Goal: Information Seeking & Learning: Compare options

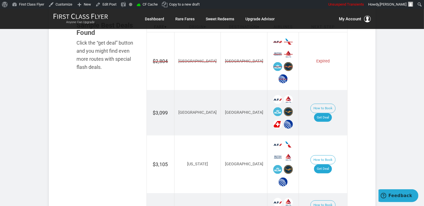
scroll to position [354, 0]
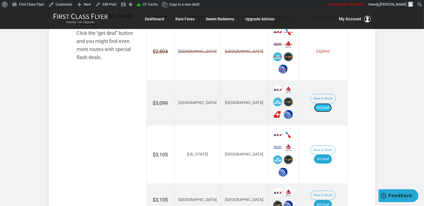
click at [323, 104] on link "Get Deal" at bounding box center [323, 108] width 18 height 9
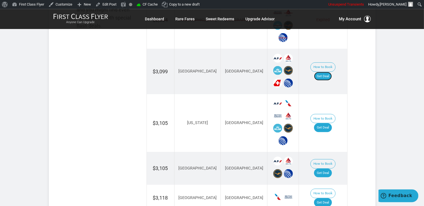
scroll to position [413, 0]
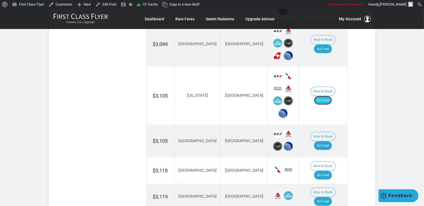
click at [332, 96] on link "Get Deal" at bounding box center [323, 100] width 18 height 9
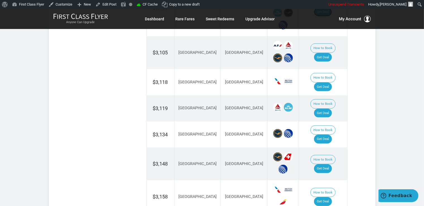
scroll to position [531, 0]
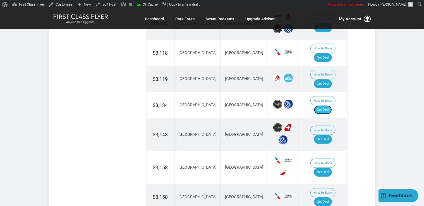
click at [329, 106] on link "Get Deal" at bounding box center [323, 110] width 18 height 9
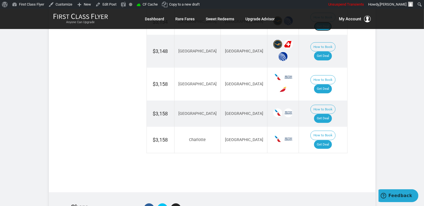
scroll to position [437, 0]
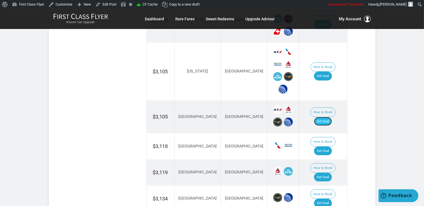
click at [323, 117] on link "Get Deal" at bounding box center [323, 121] width 18 height 9
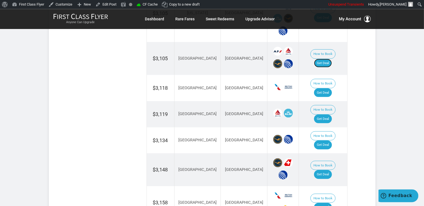
scroll to position [496, 0]
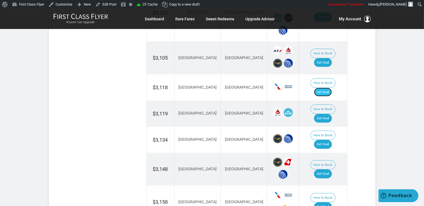
click at [328, 88] on link "Get Deal" at bounding box center [323, 92] width 18 height 9
click at [325, 114] on link "Get Deal" at bounding box center [323, 118] width 18 height 9
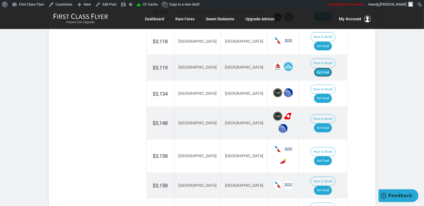
scroll to position [585, 0]
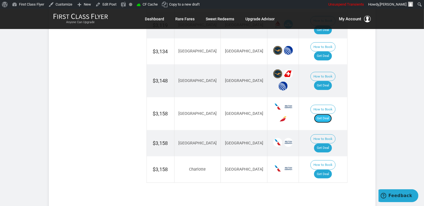
click at [328, 114] on link "Get Deal" at bounding box center [323, 118] width 18 height 9
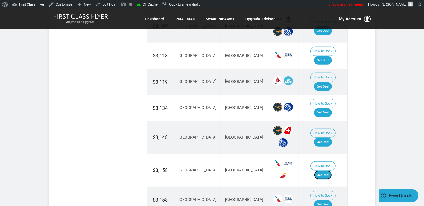
scroll to position [526, 0]
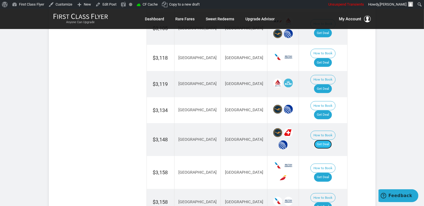
click at [324, 140] on link "Get Deal" at bounding box center [323, 144] width 18 height 9
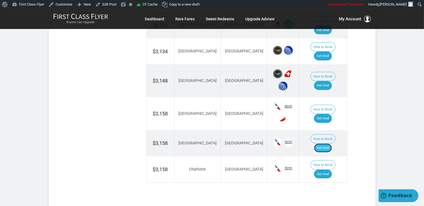
click at [330, 144] on link "Get Deal" at bounding box center [323, 148] width 18 height 9
click at [331, 170] on link "Get Deal" at bounding box center [323, 174] width 18 height 9
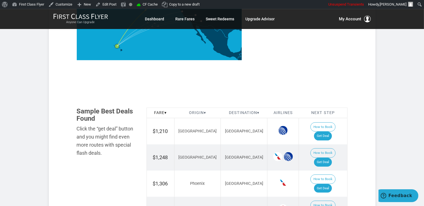
scroll to position [265, 0]
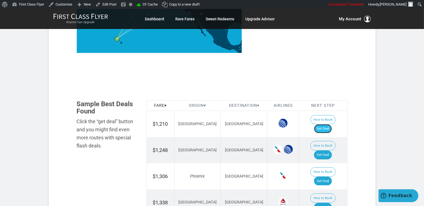
click at [328, 125] on link "Get Deal" at bounding box center [323, 129] width 18 height 9
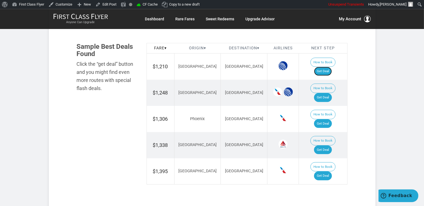
scroll to position [324, 0]
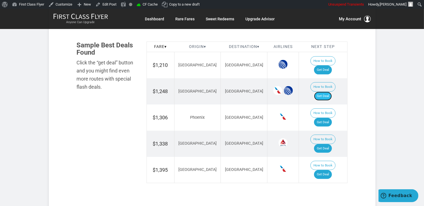
click at [332, 92] on link "Get Deal" at bounding box center [323, 96] width 18 height 9
click at [331, 92] on link "Get Deal" at bounding box center [323, 96] width 18 height 9
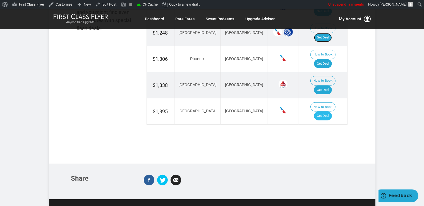
scroll to position [383, 0]
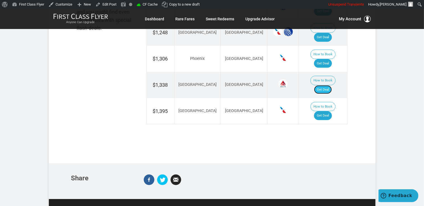
click at [327, 85] on link "Get Deal" at bounding box center [323, 89] width 18 height 9
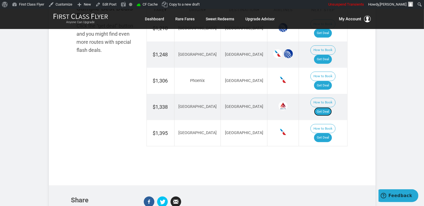
scroll to position [354, 0]
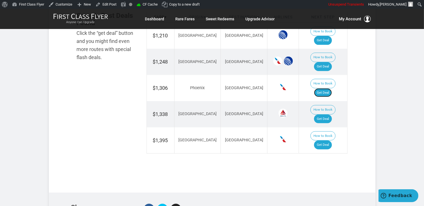
click at [329, 89] on link "Get Deal" at bounding box center [323, 93] width 18 height 9
click at [325, 141] on link "Get Deal" at bounding box center [323, 145] width 18 height 9
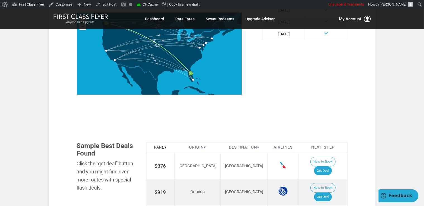
scroll to position [295, 0]
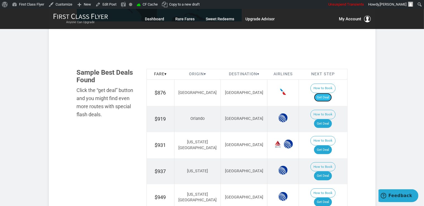
click at [331, 93] on link "Get Deal" at bounding box center [323, 97] width 18 height 9
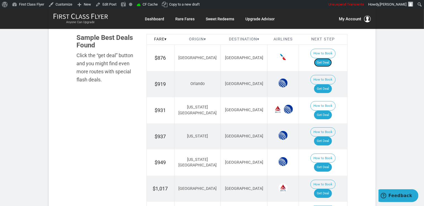
scroll to position [354, 0]
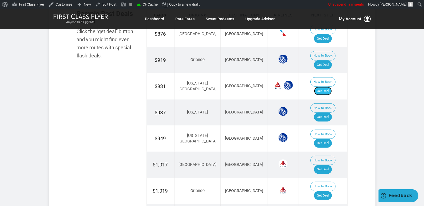
click at [329, 87] on link "Get Deal" at bounding box center [323, 91] width 18 height 9
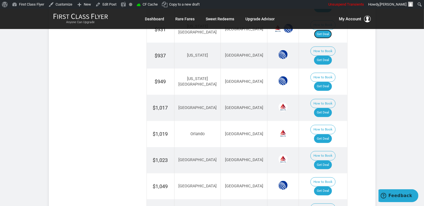
scroll to position [413, 0]
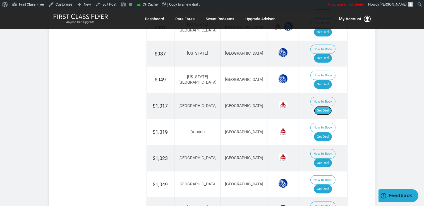
click at [331, 106] on link "Get Deal" at bounding box center [323, 110] width 18 height 9
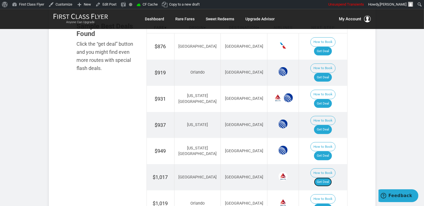
scroll to position [354, 0]
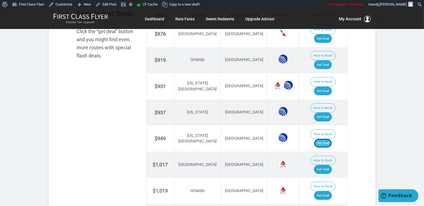
click at [332, 139] on link "Get Deal" at bounding box center [323, 143] width 18 height 9
click at [325, 113] on link "Get Deal" at bounding box center [323, 117] width 18 height 9
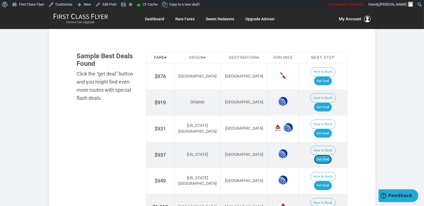
scroll to position [295, 0]
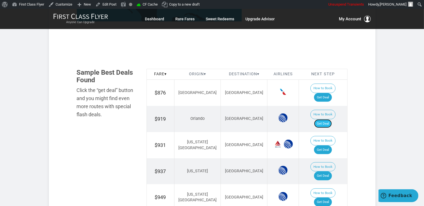
click at [330, 120] on link "Get Deal" at bounding box center [323, 124] width 18 height 9
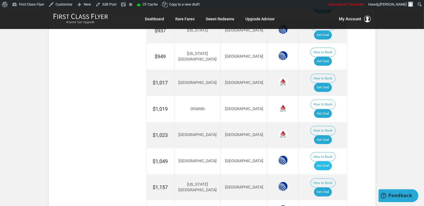
scroll to position [442, 0]
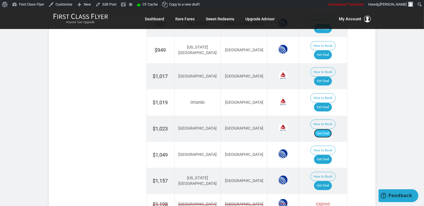
click at [332, 129] on link "Get Deal" at bounding box center [323, 133] width 18 height 9
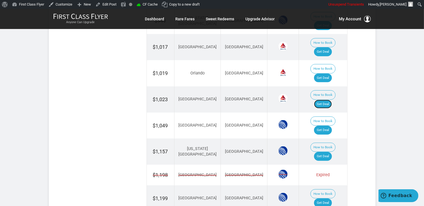
scroll to position [501, 0]
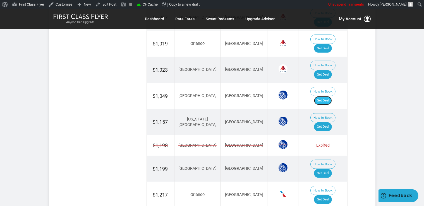
click at [331, 96] on link "Get Deal" at bounding box center [323, 100] width 18 height 9
click at [329, 123] on link "Get Deal" at bounding box center [323, 127] width 18 height 9
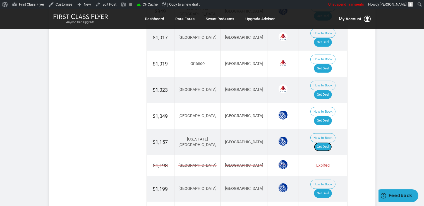
scroll to position [540, 0]
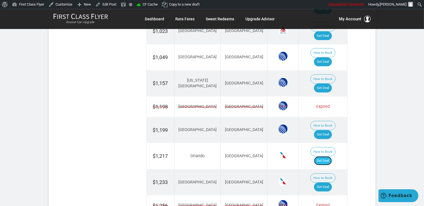
click at [327, 157] on link "Get Deal" at bounding box center [323, 161] width 18 height 9
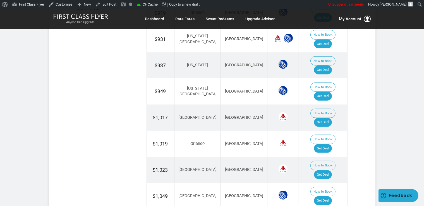
scroll to position [393, 0]
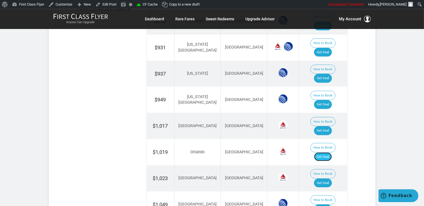
click at [325, 153] on link "Get Deal" at bounding box center [323, 157] width 18 height 9
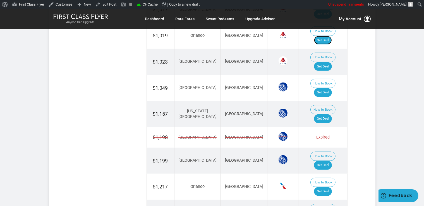
scroll to position [511, 0]
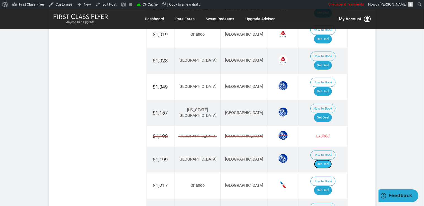
click at [331, 160] on link "Get Deal" at bounding box center [323, 164] width 18 height 9
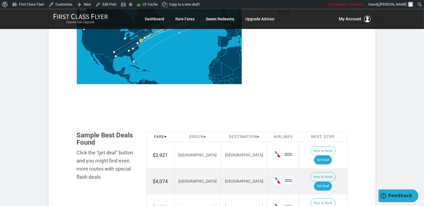
scroll to position [236, 0]
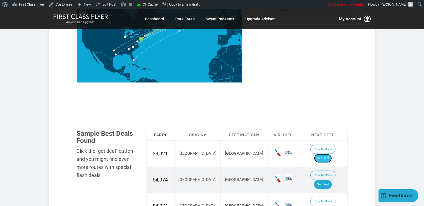
click at [328, 154] on link "Get Deal" at bounding box center [323, 158] width 18 height 9
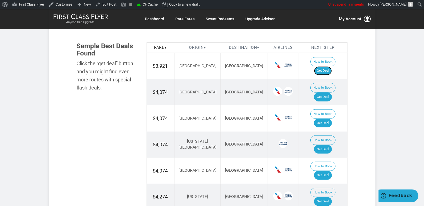
scroll to position [324, 0]
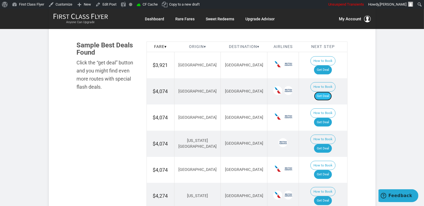
click at [329, 92] on link "Get Deal" at bounding box center [323, 96] width 18 height 9
click at [332, 118] on link "Get Deal" at bounding box center [323, 122] width 18 height 9
click at [325, 144] on link "Get Deal" at bounding box center [323, 148] width 18 height 9
click at [327, 170] on link "Get Deal" at bounding box center [323, 174] width 18 height 9
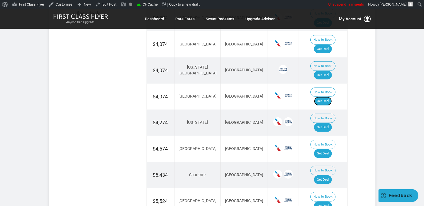
scroll to position [413, 0]
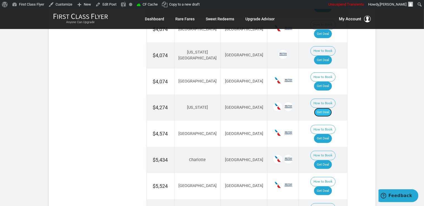
click at [332, 108] on link "Get Deal" at bounding box center [323, 112] width 18 height 9
click at [326, 134] on link "Get Deal" at bounding box center [323, 138] width 18 height 9
click at [322, 161] on link "Get Deal" at bounding box center [323, 165] width 18 height 9
click at [331, 187] on link "Get Deal" at bounding box center [323, 191] width 18 height 9
click at [328, 187] on link "Get Deal" at bounding box center [323, 191] width 18 height 9
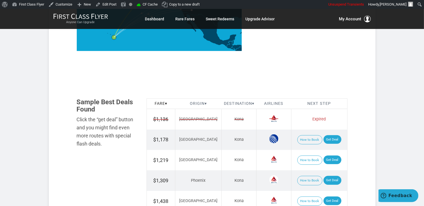
scroll to position [295, 0]
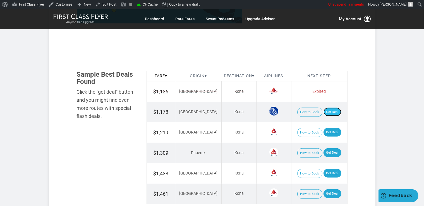
click at [330, 111] on link "Get Deal" at bounding box center [333, 112] width 18 height 9
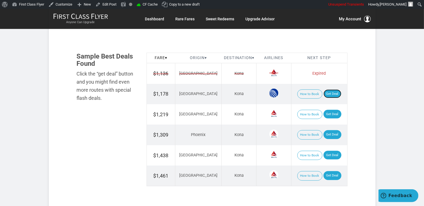
scroll to position [324, 0]
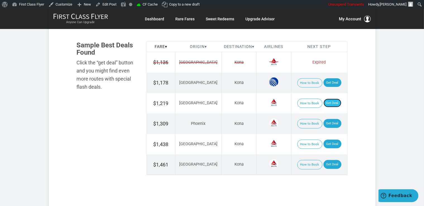
click at [325, 104] on link "Get Deal" at bounding box center [333, 103] width 18 height 9
click at [329, 121] on link "Get Deal" at bounding box center [333, 123] width 18 height 9
click at [331, 142] on link "Get Deal" at bounding box center [333, 144] width 18 height 9
click at [332, 163] on link "Get Deal" at bounding box center [333, 164] width 18 height 9
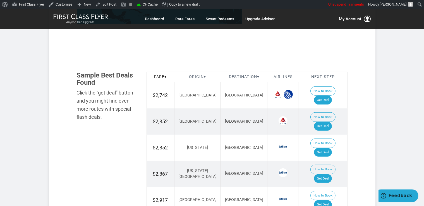
scroll to position [295, 0]
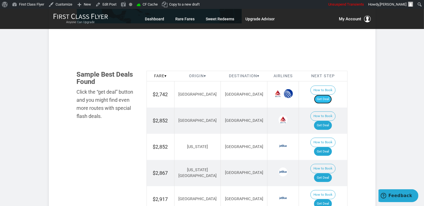
click at [332, 95] on link "Get Deal" at bounding box center [323, 99] width 18 height 9
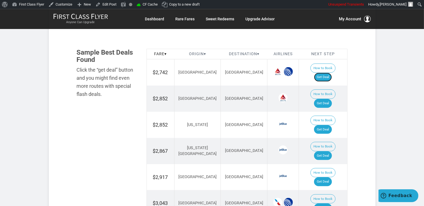
scroll to position [354, 0]
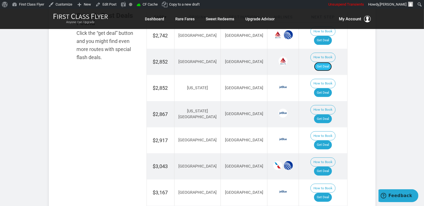
click at [331, 62] on link "Get Deal" at bounding box center [323, 66] width 18 height 9
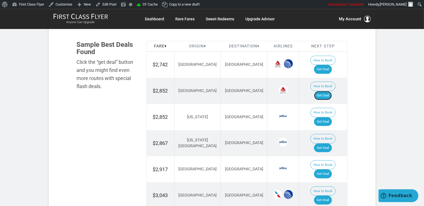
scroll to position [324, 0]
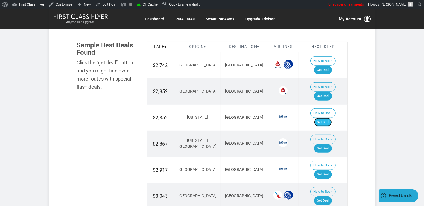
click at [329, 118] on link "Get Deal" at bounding box center [323, 122] width 18 height 9
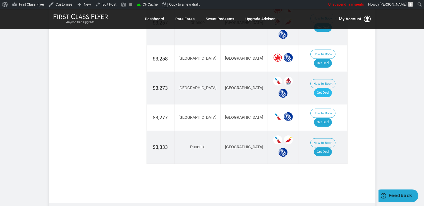
scroll to position [560, 0]
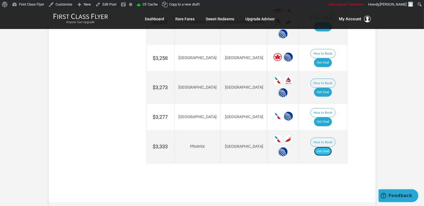
click at [323, 147] on link "Get Deal" at bounding box center [323, 151] width 18 height 9
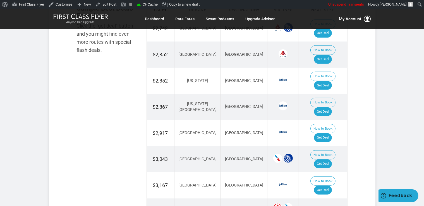
scroll to position [354, 0]
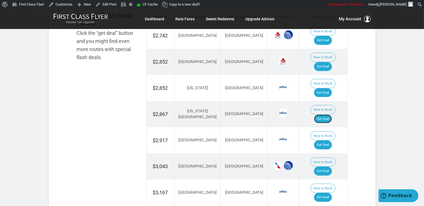
click at [332, 115] on link "Get Deal" at bounding box center [323, 119] width 18 height 9
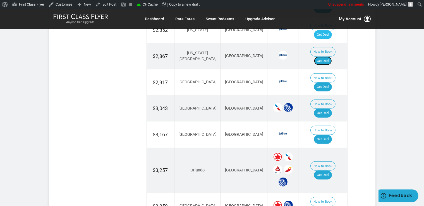
scroll to position [413, 0]
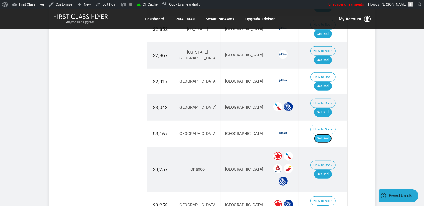
click at [327, 134] on link "Get Deal" at bounding box center [323, 138] width 18 height 9
click at [332, 108] on link "Get Deal" at bounding box center [323, 112] width 18 height 9
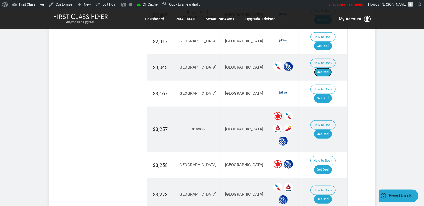
scroll to position [472, 0]
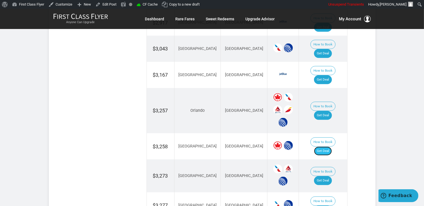
click at [328, 147] on link "Get Deal" at bounding box center [323, 151] width 18 height 9
click at [323, 111] on link "Get Deal" at bounding box center [323, 115] width 18 height 9
click at [332, 177] on link "Get Deal" at bounding box center [323, 181] width 18 height 9
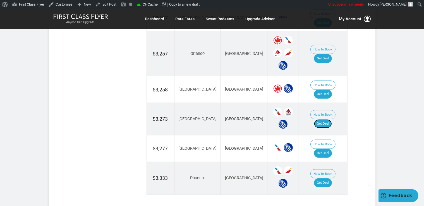
scroll to position [531, 0]
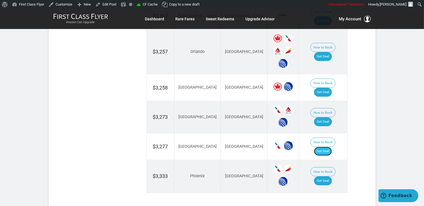
click at [332, 147] on link "Get Deal" at bounding box center [323, 151] width 18 height 9
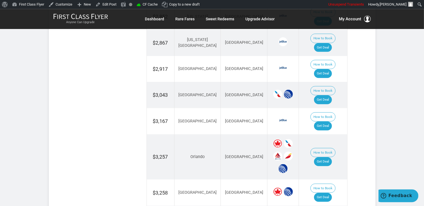
scroll to position [383, 0]
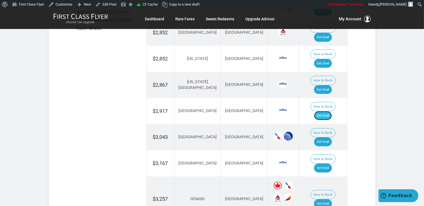
click at [325, 111] on link "Get Deal" at bounding box center [323, 115] width 18 height 9
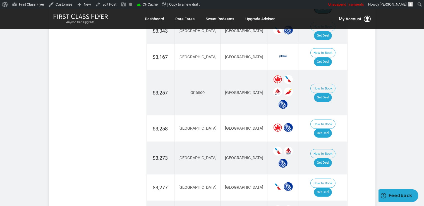
scroll to position [501, 0]
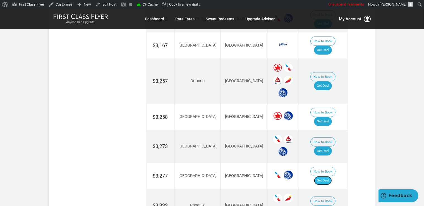
click at [330, 177] on link "Get Deal" at bounding box center [323, 181] width 18 height 9
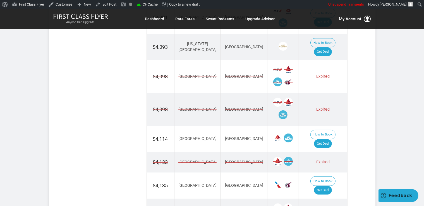
scroll to position [531, 0]
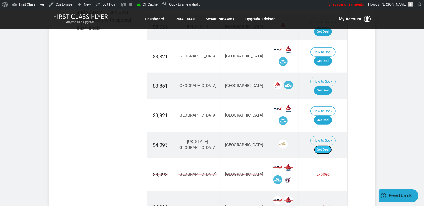
click at [325, 146] on link "Get Deal" at bounding box center [323, 150] width 18 height 9
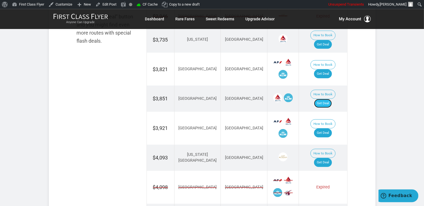
click at [325, 99] on link "Get Deal" at bounding box center [323, 103] width 18 height 9
click at [329, 70] on link "Get Deal" at bounding box center [323, 74] width 18 height 9
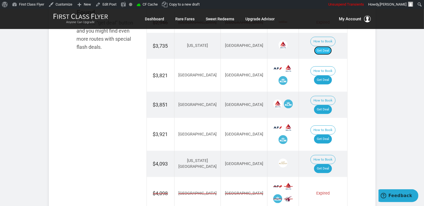
drag, startPoint x: 323, startPoint y: 41, endPoint x: 326, endPoint y: 43, distance: 3.4
click at [323, 46] on link "Get Deal" at bounding box center [323, 50] width 18 height 9
click at [331, 64] on td "How to Book Get Deal" at bounding box center [323, 75] width 48 height 33
click at [326, 76] on link "Get Deal" at bounding box center [323, 80] width 18 height 9
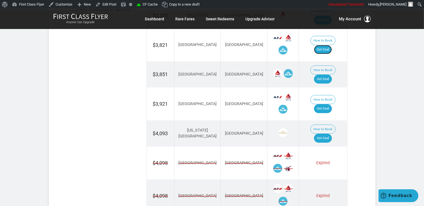
scroll to position [423, 0]
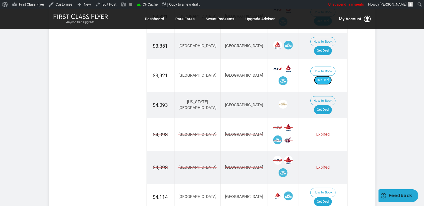
click at [329, 76] on link "Get Deal" at bounding box center [323, 80] width 18 height 9
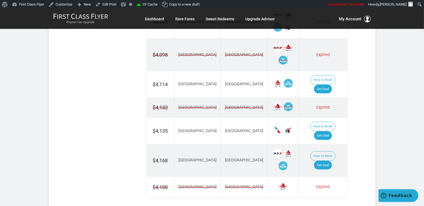
scroll to position [571, 0]
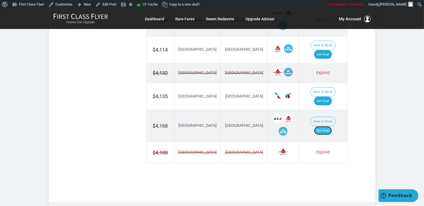
click at [328, 127] on link "Get Deal" at bounding box center [323, 131] width 18 height 9
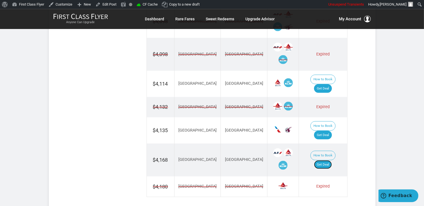
scroll to position [512, 0]
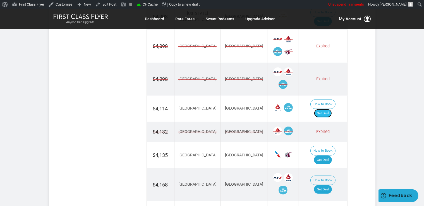
click at [329, 109] on link "Get Deal" at bounding box center [323, 113] width 18 height 9
click at [329, 156] on link "Get Deal" at bounding box center [323, 160] width 18 height 9
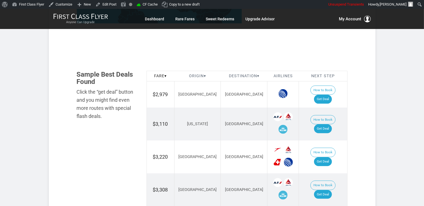
scroll to position [295, 0]
click at [329, 95] on link "Get Deal" at bounding box center [323, 99] width 18 height 9
click at [324, 125] on link "Get Deal" at bounding box center [323, 129] width 18 height 9
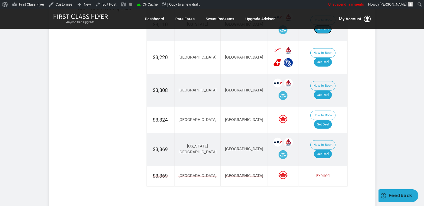
scroll to position [383, 0]
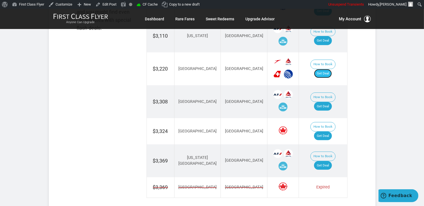
click at [326, 69] on link "Get Deal" at bounding box center [323, 73] width 18 height 9
click at [331, 132] on link "Get Deal" at bounding box center [323, 136] width 18 height 9
click at [329, 132] on link "Get Deal" at bounding box center [323, 136] width 18 height 9
click at [331, 132] on link "Get Deal" at bounding box center [323, 136] width 18 height 9
click at [328, 102] on link "Get Deal" at bounding box center [323, 106] width 18 height 9
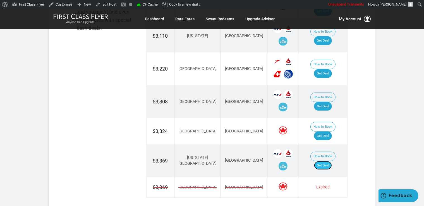
click at [329, 161] on link "Get Deal" at bounding box center [323, 165] width 18 height 9
click at [332, 161] on link "Get Deal" at bounding box center [323, 165] width 18 height 9
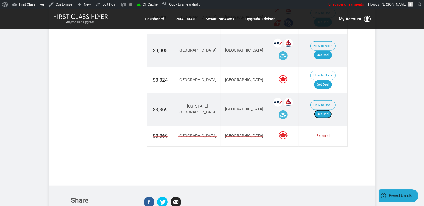
scroll to position [442, 0]
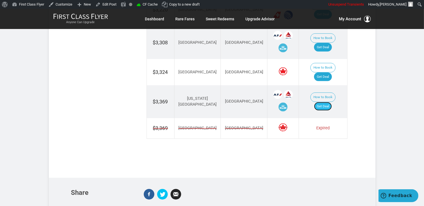
click at [329, 102] on link "Get Deal" at bounding box center [323, 106] width 18 height 9
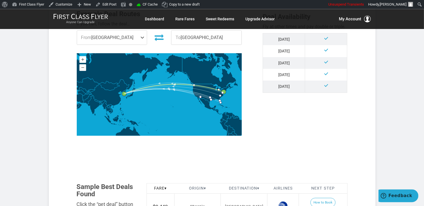
scroll to position [265, 0]
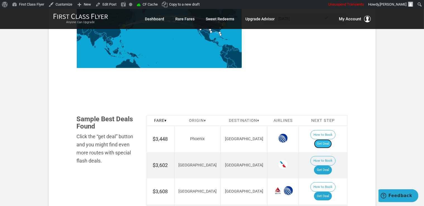
click at [329, 140] on link "Get Deal" at bounding box center [323, 144] width 18 height 9
click at [324, 166] on link "Get Deal" at bounding box center [323, 170] width 18 height 9
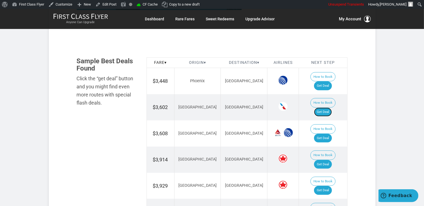
scroll to position [324, 0]
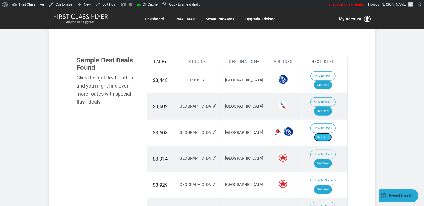
click at [325, 133] on link "Get Deal" at bounding box center [323, 137] width 18 height 9
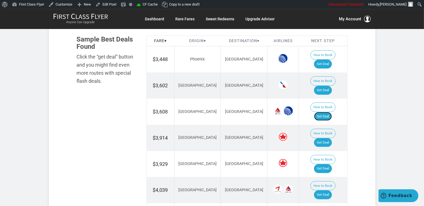
scroll to position [354, 0]
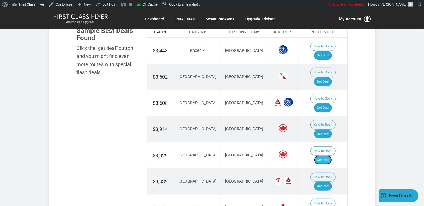
click at [332, 156] on link "Get Deal" at bounding box center [323, 160] width 18 height 9
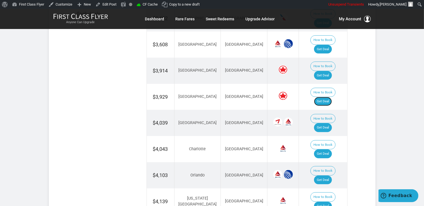
scroll to position [413, 0]
click at [323, 123] on link "Get Deal" at bounding box center [323, 127] width 18 height 9
click at [332, 149] on link "Get Deal" at bounding box center [323, 153] width 18 height 9
click at [332, 176] on link "Get Deal" at bounding box center [323, 180] width 18 height 9
click at [332, 202] on link "Get Deal" at bounding box center [323, 206] width 18 height 9
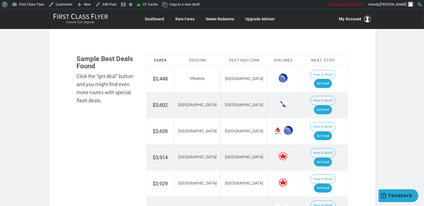
scroll to position [324, 0]
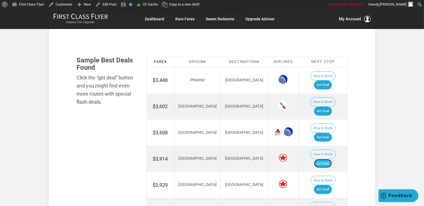
drag, startPoint x: 322, startPoint y: 124, endPoint x: 325, endPoint y: 126, distance: 3.9
click at [322, 160] on link "Get Deal" at bounding box center [323, 164] width 18 height 9
click at [332, 160] on link "Get Deal" at bounding box center [323, 164] width 18 height 9
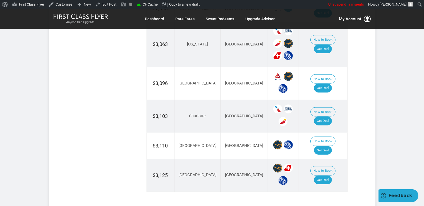
scroll to position [590, 0]
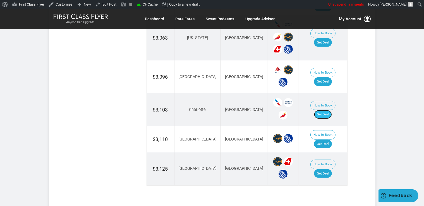
click at [325, 110] on link "Get Deal" at bounding box center [323, 114] width 18 height 9
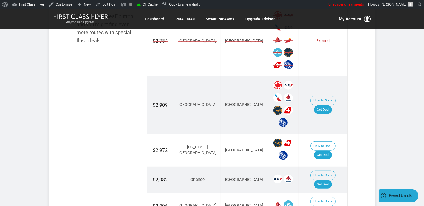
scroll to position [383, 0]
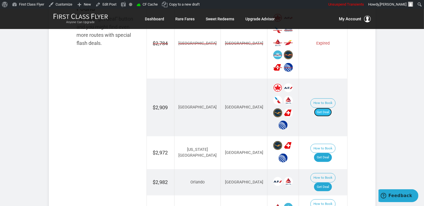
click at [331, 108] on link "Get Deal" at bounding box center [323, 112] width 18 height 9
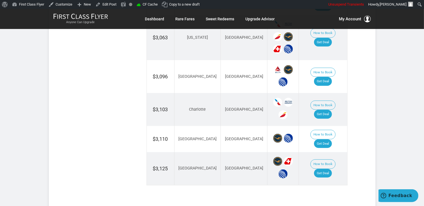
scroll to position [619, 0]
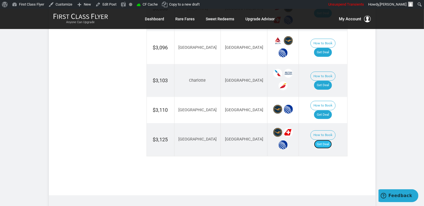
click at [330, 140] on link "Get Deal" at bounding box center [323, 144] width 18 height 9
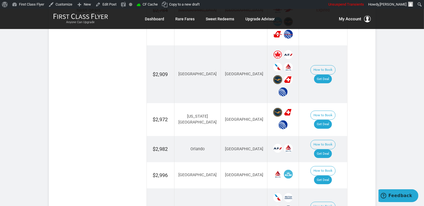
scroll to position [413, 0]
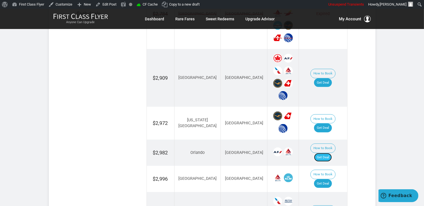
click at [327, 153] on link "Get Deal" at bounding box center [323, 157] width 18 height 9
click at [328, 180] on link "Get Deal" at bounding box center [323, 184] width 18 height 9
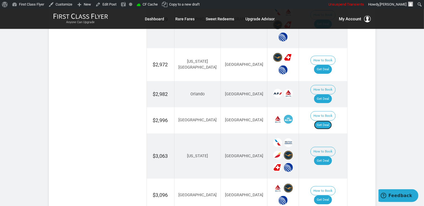
scroll to position [472, 0]
click at [326, 156] on link "Get Deal" at bounding box center [323, 160] width 18 height 9
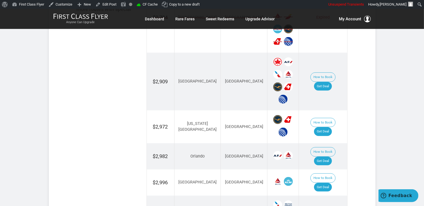
scroll to position [383, 0]
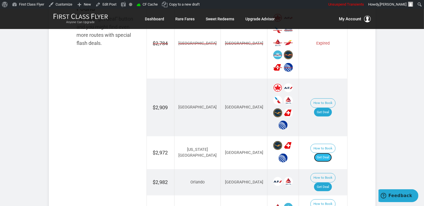
click at [325, 153] on link "Get Deal" at bounding box center [323, 157] width 18 height 9
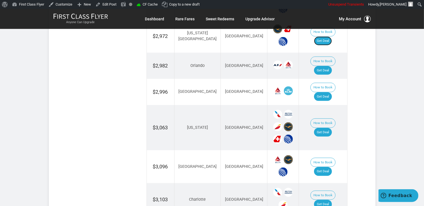
scroll to position [501, 0]
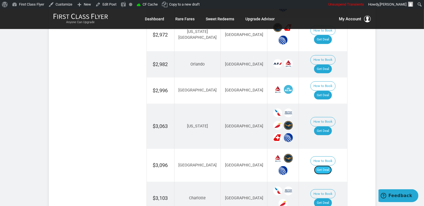
click at [330, 166] on link "Get Deal" at bounding box center [323, 170] width 18 height 9
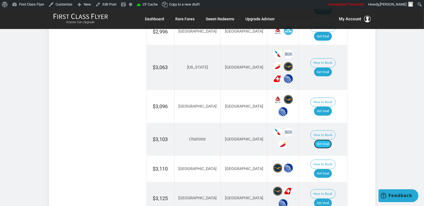
click at [331, 140] on link "Get Deal" at bounding box center [323, 144] width 18 height 9
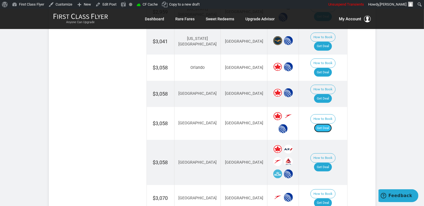
click at [331, 124] on link "Get Deal" at bounding box center [323, 128] width 18 height 9
click at [332, 94] on link "Get Deal" at bounding box center [323, 98] width 18 height 9
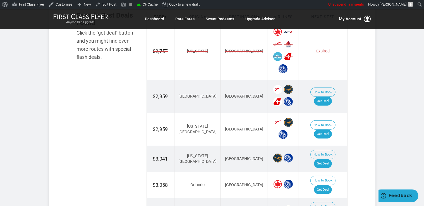
scroll to position [383, 0]
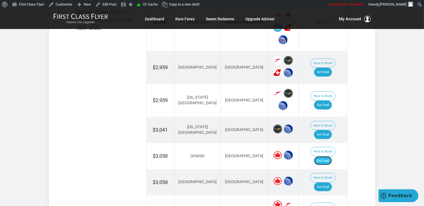
click at [332, 157] on link "Get Deal" at bounding box center [323, 161] width 18 height 9
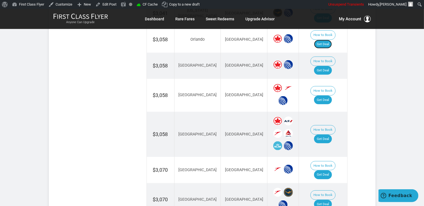
scroll to position [531, 0]
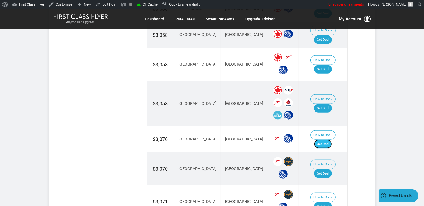
click at [324, 140] on link "Get Deal" at bounding box center [323, 144] width 18 height 9
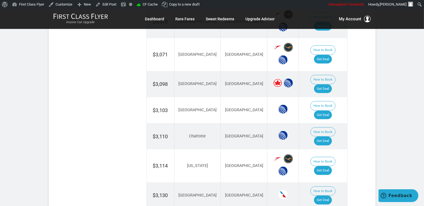
scroll to position [678, 0]
click at [332, 166] on link "Get Deal" at bounding box center [323, 170] width 18 height 9
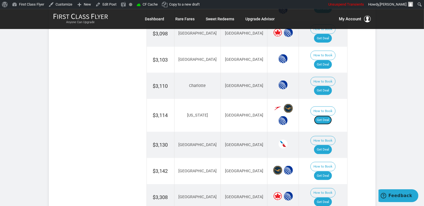
scroll to position [737, 0]
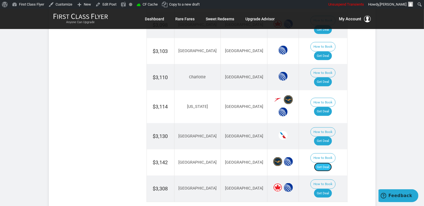
click at [328, 163] on link "Get Deal" at bounding box center [323, 167] width 18 height 9
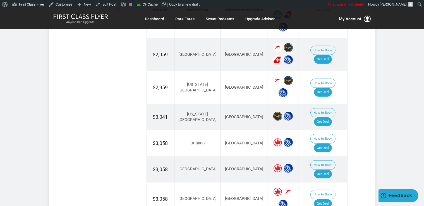
scroll to position [354, 0]
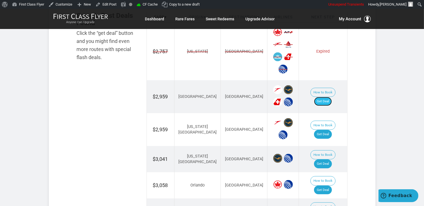
click at [332, 97] on link "Get Deal" at bounding box center [323, 101] width 18 height 9
click at [332, 130] on link "Get Deal" at bounding box center [323, 134] width 18 height 9
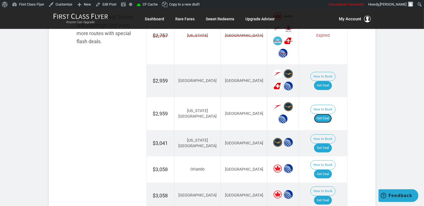
scroll to position [413, 0]
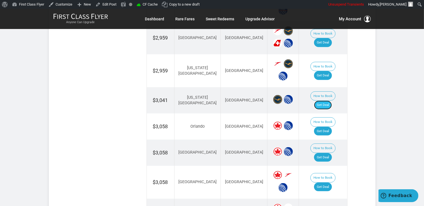
click at [329, 101] on link "Get Deal" at bounding box center [323, 105] width 18 height 9
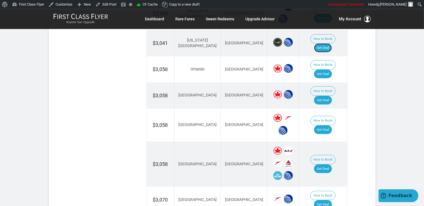
scroll to position [472, 0]
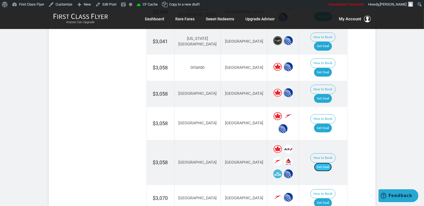
click at [331, 163] on link "Get Deal" at bounding box center [323, 167] width 18 height 9
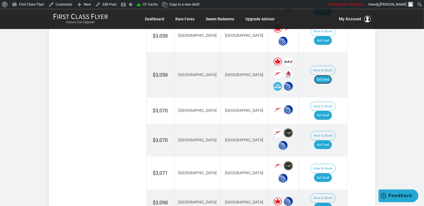
scroll to position [560, 0]
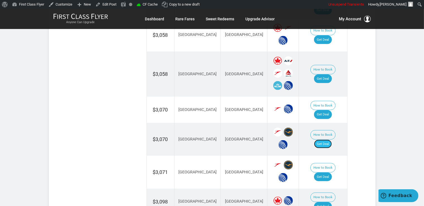
click at [331, 140] on link "Get Deal" at bounding box center [323, 144] width 18 height 9
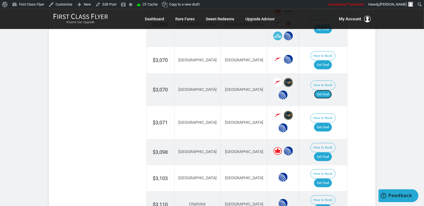
scroll to position [619, 0]
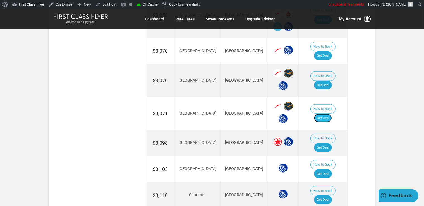
click at [327, 114] on link "Get Deal" at bounding box center [323, 118] width 18 height 9
click at [329, 144] on link "Get Deal" at bounding box center [323, 148] width 18 height 9
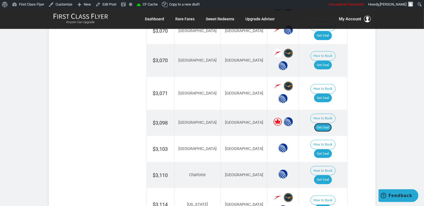
scroll to position [649, 0]
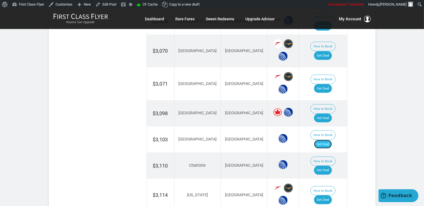
click at [332, 140] on link "Get Deal" at bounding box center [323, 144] width 18 height 9
click at [332, 166] on link "Get Deal" at bounding box center [323, 170] width 18 height 9
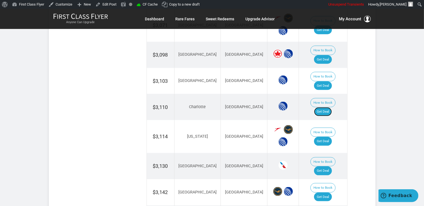
scroll to position [708, 0]
click at [332, 166] on link "Get Deal" at bounding box center [323, 170] width 18 height 9
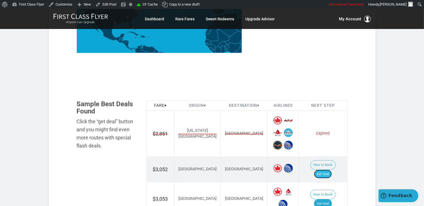
click at [329, 170] on link "Get Deal" at bounding box center [323, 174] width 18 height 9
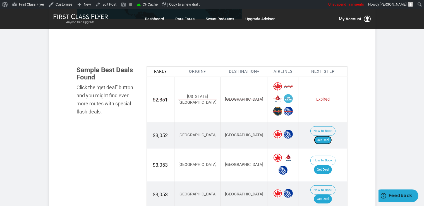
scroll to position [354, 0]
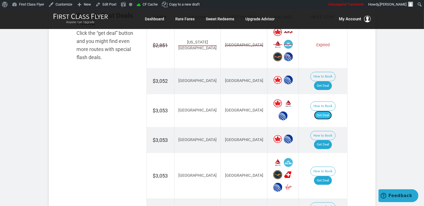
click at [327, 111] on link "Get Deal" at bounding box center [323, 115] width 18 height 9
click at [332, 141] on link "Get Deal" at bounding box center [323, 145] width 18 height 9
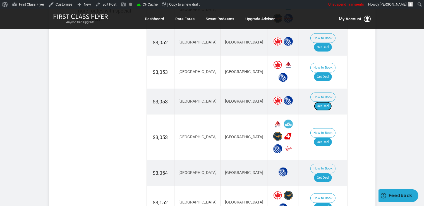
scroll to position [413, 0]
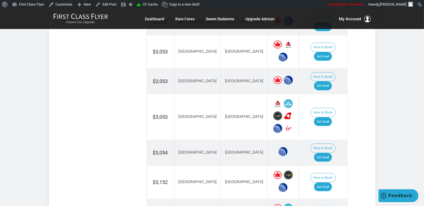
click at [328, 140] on td "How to Book Get Deal" at bounding box center [323, 153] width 48 height 26
drag, startPoint x: 329, startPoint y: 137, endPoint x: 325, endPoint y: 98, distance: 39.3
click at [329, 153] on link "Get Deal" at bounding box center [323, 157] width 18 height 9
click at [332, 118] on link "Get Deal" at bounding box center [323, 122] width 18 height 9
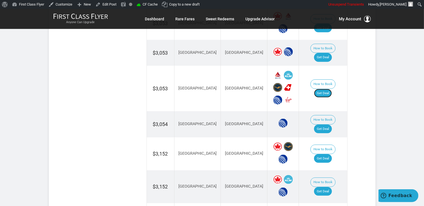
scroll to position [472, 0]
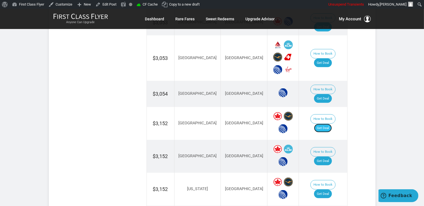
click at [332, 124] on link "Get Deal" at bounding box center [323, 128] width 18 height 9
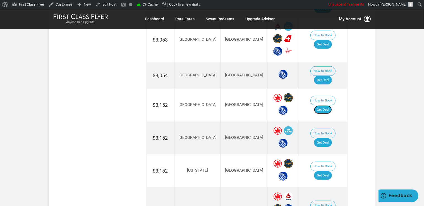
scroll to position [501, 0]
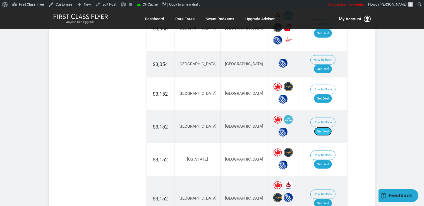
click at [323, 127] on link "Get Deal" at bounding box center [323, 131] width 18 height 9
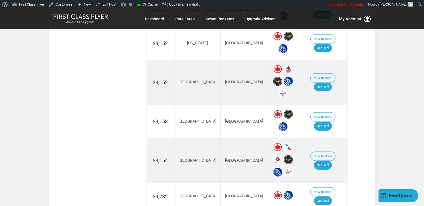
scroll to position [619, 0]
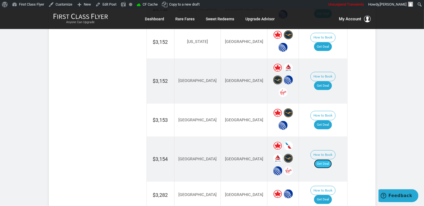
click at [325, 160] on link "Get Deal" at bounding box center [323, 164] width 18 height 9
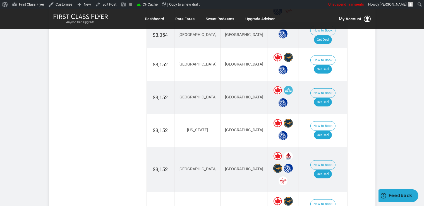
scroll to position [501, 0]
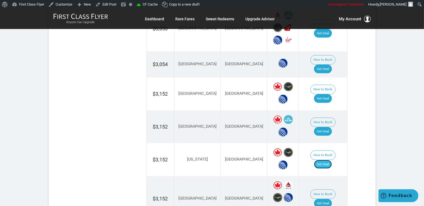
click at [331, 160] on link "Get Deal" at bounding box center [323, 164] width 18 height 9
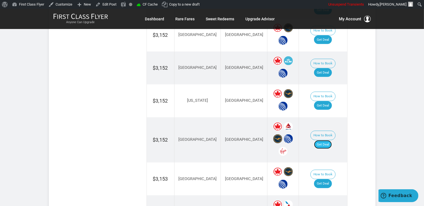
click at [332, 141] on link "Get Deal" at bounding box center [323, 145] width 18 height 9
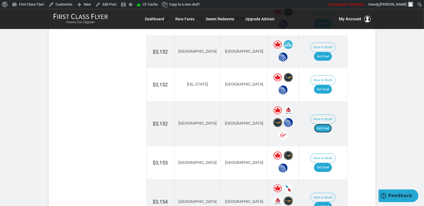
scroll to position [590, 0]
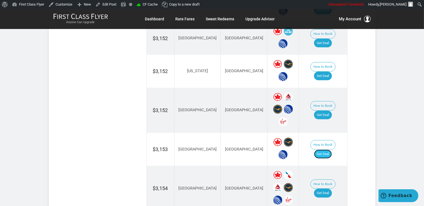
click at [331, 150] on link "Get Deal" at bounding box center [323, 154] width 18 height 9
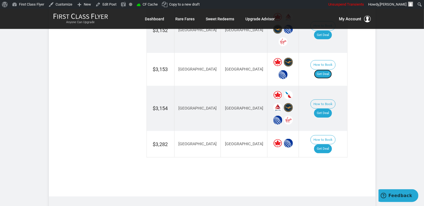
scroll to position [678, 0]
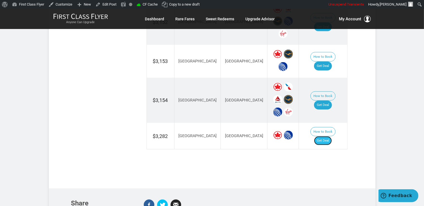
click at [328, 137] on link "Get Deal" at bounding box center [323, 141] width 18 height 9
drag, startPoint x: 329, startPoint y: 111, endPoint x: 326, endPoint y: 111, distance: 2.8
click at [329, 137] on link "Get Deal" at bounding box center [323, 141] width 18 height 9
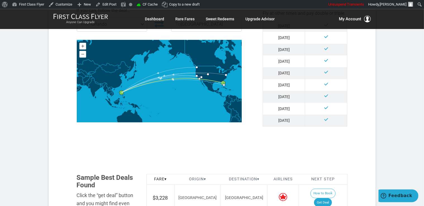
scroll to position [265, 0]
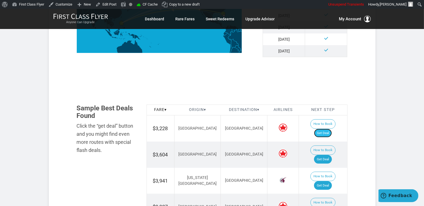
click at [329, 129] on link "Get Deal" at bounding box center [323, 133] width 18 height 9
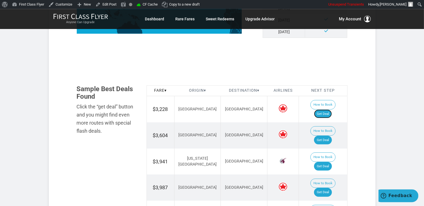
scroll to position [295, 0]
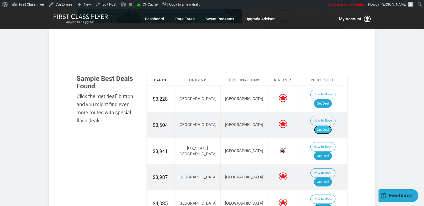
click at [330, 126] on link "Get Deal" at bounding box center [323, 130] width 18 height 9
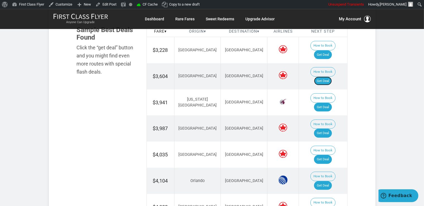
scroll to position [354, 0]
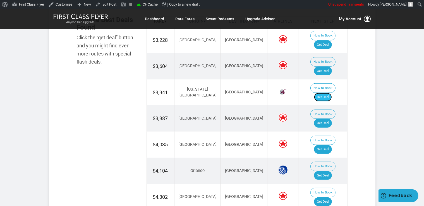
click at [329, 93] on link "Get Deal" at bounding box center [323, 97] width 18 height 9
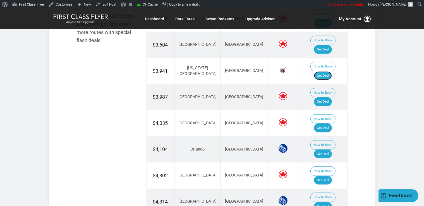
scroll to position [383, 0]
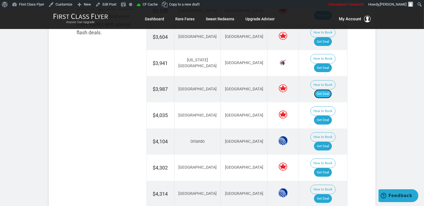
click at [322, 90] on link "Get Deal" at bounding box center [323, 94] width 18 height 9
click at [332, 116] on link "Get Deal" at bounding box center [323, 120] width 18 height 9
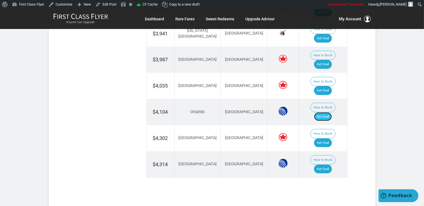
click at [329, 113] on link "Get Deal" at bounding box center [323, 117] width 18 height 9
click at [332, 139] on link "Get Deal" at bounding box center [323, 143] width 18 height 9
click at [331, 165] on link "Get Deal" at bounding box center [323, 169] width 18 height 9
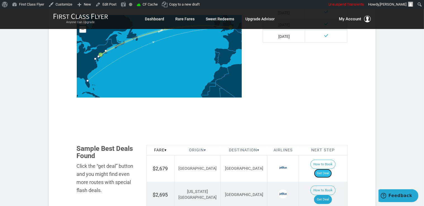
click at [328, 169] on link "Get Deal" at bounding box center [323, 173] width 18 height 9
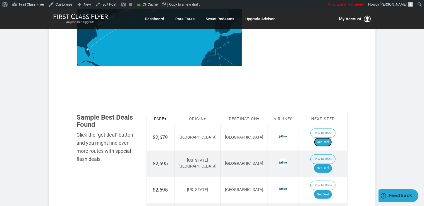
scroll to position [295, 0]
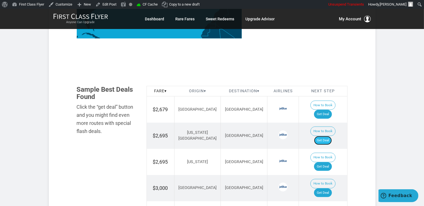
click at [328, 136] on link "Get Deal" at bounding box center [323, 140] width 18 height 9
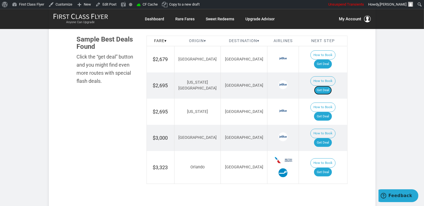
scroll to position [354, 0]
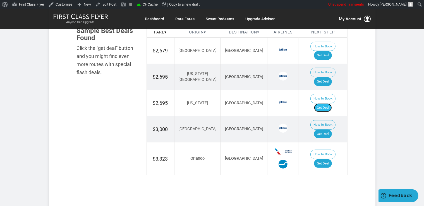
click at [332, 104] on link "Get Deal" at bounding box center [323, 108] width 18 height 9
click at [327, 130] on link "Get Deal" at bounding box center [323, 134] width 18 height 9
click at [326, 160] on link "Get Deal" at bounding box center [323, 164] width 18 height 9
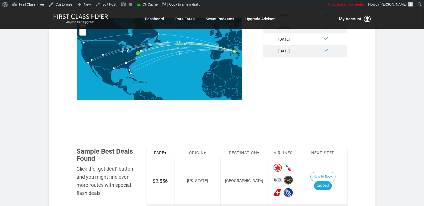
scroll to position [295, 0]
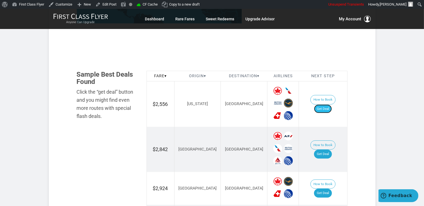
click at [331, 106] on link "Get Deal" at bounding box center [323, 109] width 18 height 9
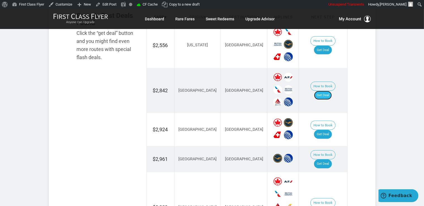
click at [332, 91] on link "Get Deal" at bounding box center [323, 95] width 18 height 9
click at [329, 130] on link "Get Deal" at bounding box center [323, 134] width 18 height 9
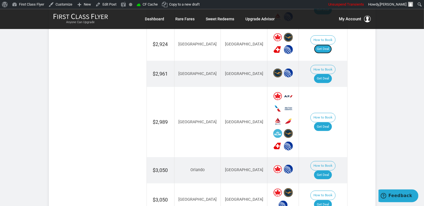
scroll to position [442, 0]
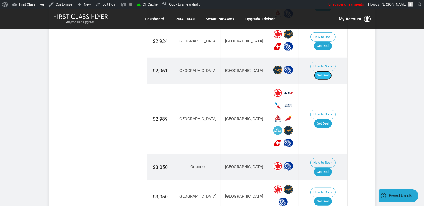
click at [324, 71] on link "Get Deal" at bounding box center [323, 75] width 18 height 9
click at [327, 120] on link "Get Deal" at bounding box center [323, 124] width 18 height 9
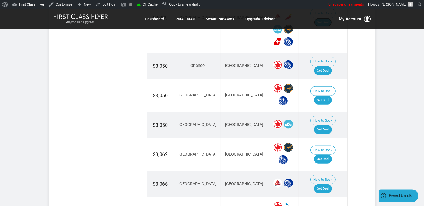
scroll to position [560, 0]
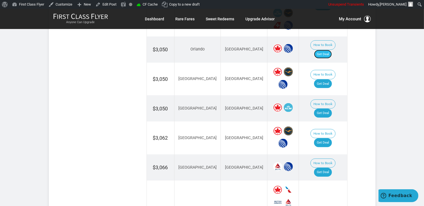
click at [325, 50] on link "Get Deal" at bounding box center [323, 54] width 18 height 9
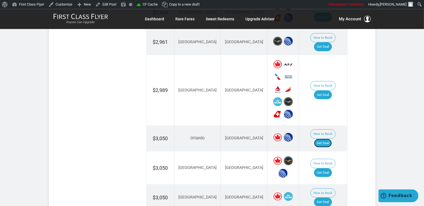
scroll to position [501, 0]
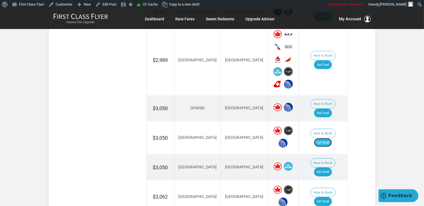
click at [327, 139] on link "Get Deal" at bounding box center [323, 143] width 18 height 9
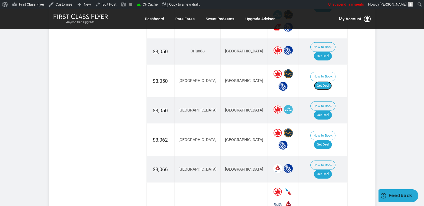
scroll to position [560, 0]
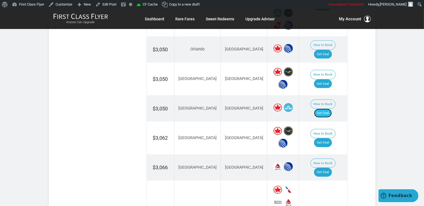
click at [330, 109] on link "Get Deal" at bounding box center [323, 113] width 18 height 9
click at [329, 139] on link "Get Deal" at bounding box center [323, 143] width 18 height 9
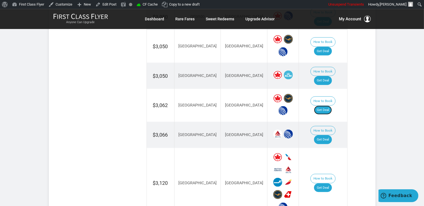
scroll to position [649, 0]
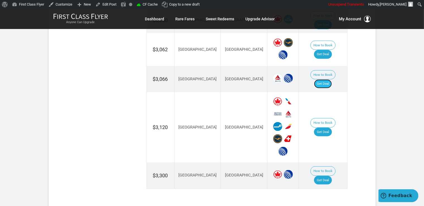
click at [330, 80] on link "Get Deal" at bounding box center [323, 84] width 18 height 9
click at [323, 128] on link "Get Deal" at bounding box center [323, 132] width 18 height 9
click at [325, 176] on link "Get Deal" at bounding box center [323, 180] width 18 height 9
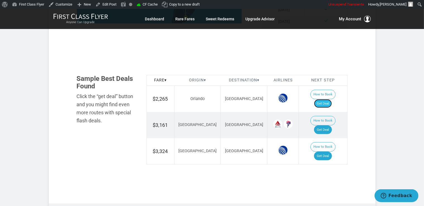
click at [330, 99] on link "Get Deal" at bounding box center [323, 103] width 18 height 9
click at [328, 126] on link "Get Deal" at bounding box center [323, 130] width 18 height 9
click at [326, 152] on link "Get Deal" at bounding box center [323, 156] width 18 height 9
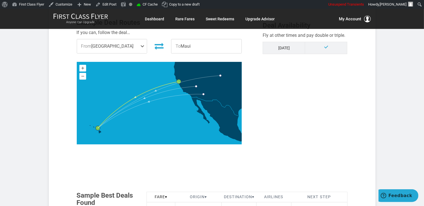
scroll to position [265, 0]
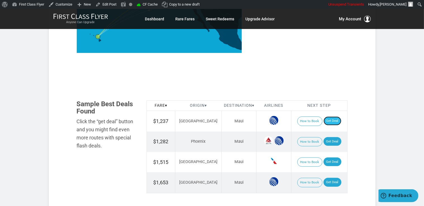
click at [330, 122] on link "Get Deal" at bounding box center [333, 121] width 18 height 9
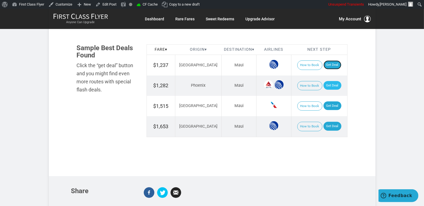
scroll to position [324, 0]
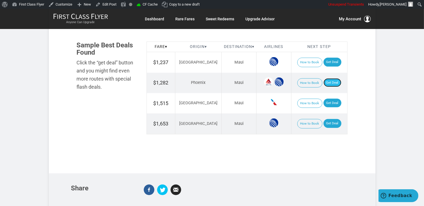
click at [326, 84] on link "Get Deal" at bounding box center [333, 82] width 18 height 9
click at [325, 100] on link "Get Deal" at bounding box center [333, 103] width 18 height 9
click at [327, 125] on link "Get Deal" at bounding box center [333, 123] width 18 height 9
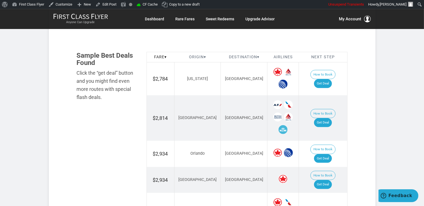
scroll to position [324, 0]
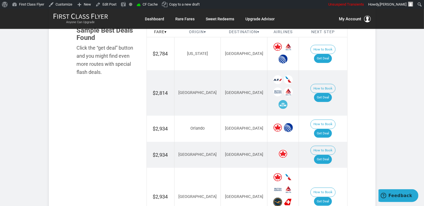
scroll to position [338, 0]
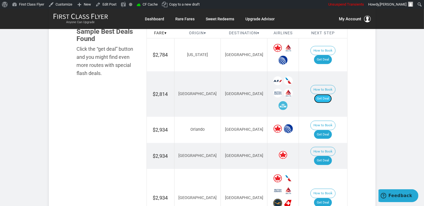
click at [332, 94] on link "Get Deal" at bounding box center [323, 98] width 18 height 9
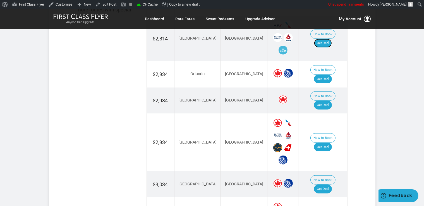
scroll to position [367, 0]
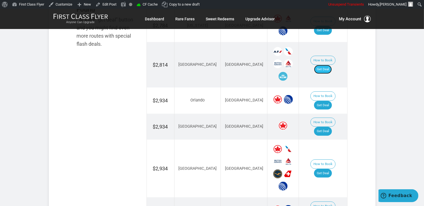
click at [327, 66] on link "Get Deal" at bounding box center [323, 69] width 18 height 9
click at [323, 65] on link "Get Deal" at bounding box center [323, 69] width 18 height 9
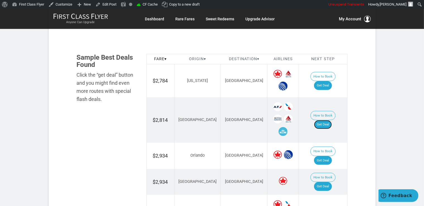
scroll to position [308, 0]
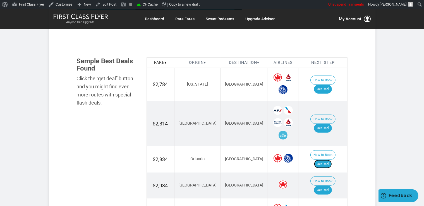
click at [325, 160] on link "Get Deal" at bounding box center [323, 164] width 18 height 9
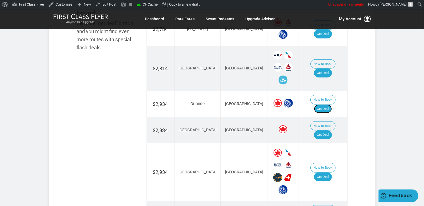
scroll to position [367, 0]
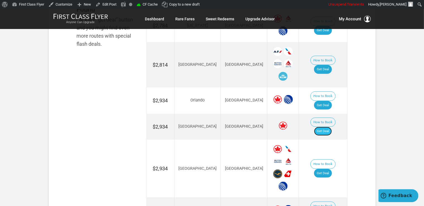
click at [325, 127] on link "Get Deal" at bounding box center [323, 131] width 18 height 9
click at [330, 169] on link "Get Deal" at bounding box center [323, 173] width 18 height 9
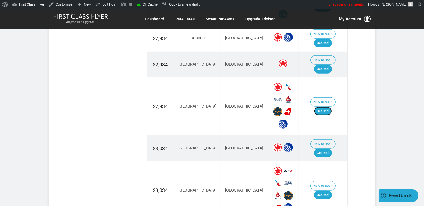
scroll to position [456, 0]
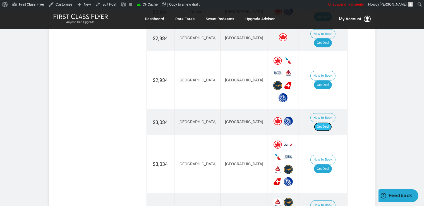
click at [329, 123] on link "Get Deal" at bounding box center [323, 127] width 18 height 9
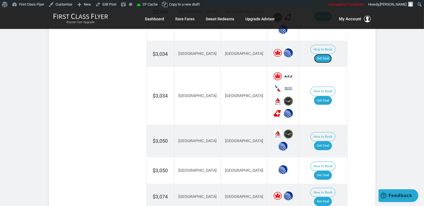
scroll to position [544, 0]
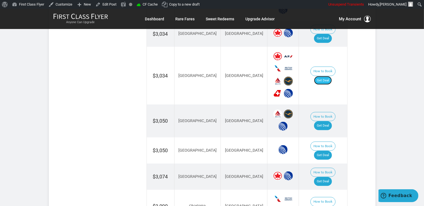
click at [328, 76] on link "Get Deal" at bounding box center [323, 80] width 18 height 9
click at [331, 122] on link "Get Deal" at bounding box center [323, 126] width 18 height 9
click at [332, 151] on link "Get Deal" at bounding box center [323, 155] width 18 height 9
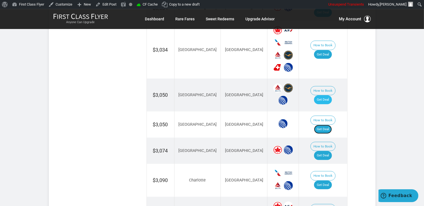
scroll to position [603, 0]
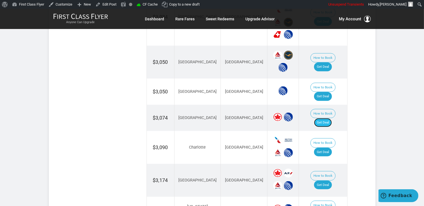
click at [331, 118] on link "Get Deal" at bounding box center [323, 122] width 18 height 9
click at [327, 148] on link "Get Deal" at bounding box center [323, 152] width 18 height 9
click at [326, 181] on link "Get Deal" at bounding box center [323, 185] width 18 height 9
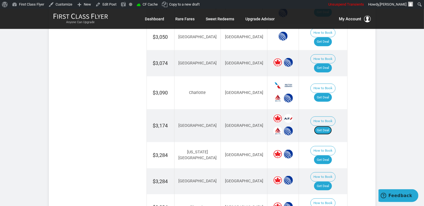
scroll to position [662, 0]
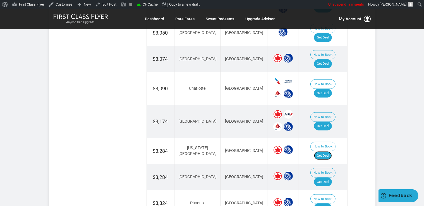
click at [326, 152] on link "Get Deal" at bounding box center [323, 156] width 18 height 9
click at [328, 178] on link "Get Deal" at bounding box center [323, 182] width 18 height 9
click at [328, 204] on link "Get Deal" at bounding box center [323, 208] width 18 height 9
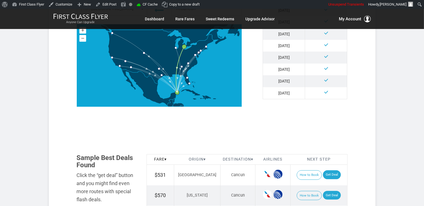
scroll to position [300, 0]
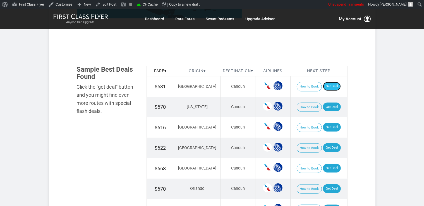
click at [327, 84] on link "Get Deal" at bounding box center [332, 86] width 18 height 9
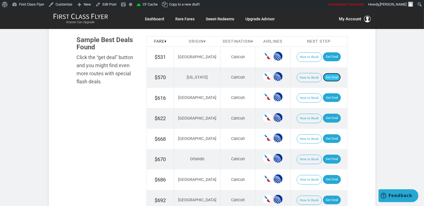
click at [325, 78] on link "Get Deal" at bounding box center [332, 77] width 18 height 9
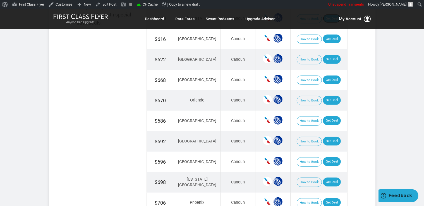
scroll to position [359, 0]
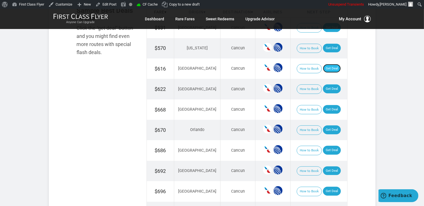
click at [328, 69] on link "Get Deal" at bounding box center [332, 68] width 18 height 9
click at [323, 87] on link "Get Deal" at bounding box center [332, 89] width 18 height 9
click at [325, 107] on link "Get Deal" at bounding box center [332, 109] width 18 height 9
click at [323, 126] on link "Get Deal" at bounding box center [332, 130] width 18 height 9
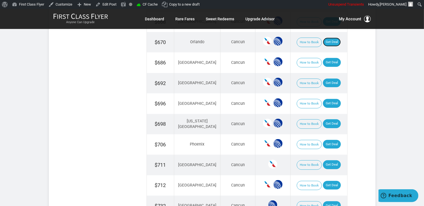
scroll to position [448, 0]
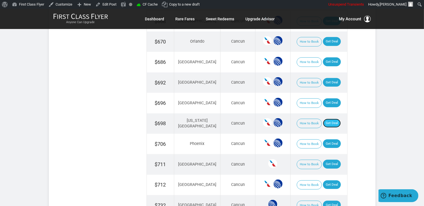
click at [324, 121] on link "Get Deal" at bounding box center [332, 123] width 18 height 9
click at [332, 63] on link "Get Deal" at bounding box center [332, 62] width 18 height 9
click at [325, 78] on link "Get Deal" at bounding box center [332, 82] width 18 height 9
click at [332, 140] on link "Get Deal" at bounding box center [332, 144] width 18 height 9
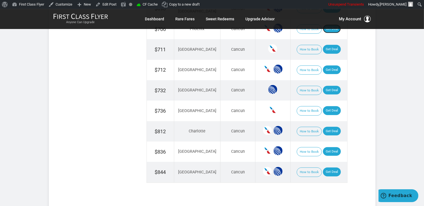
scroll to position [565, 0]
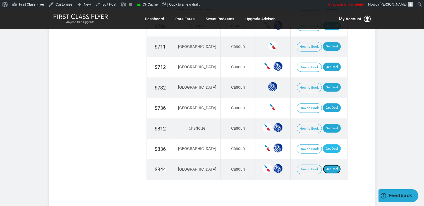
drag, startPoint x: 327, startPoint y: 164, endPoint x: 322, endPoint y: 141, distance: 23.6
click at [327, 165] on link "Get Deal" at bounding box center [332, 169] width 18 height 9
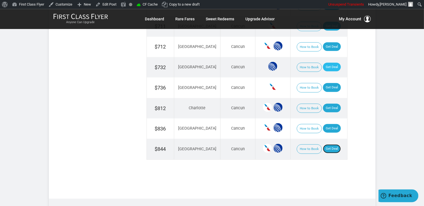
scroll to position [536, 0]
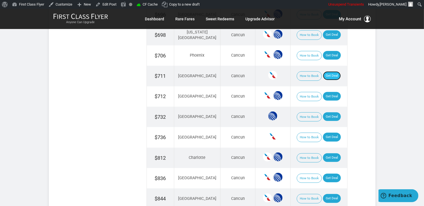
click at [331, 72] on link "Get Deal" at bounding box center [332, 76] width 18 height 9
click at [330, 92] on link "Get Deal" at bounding box center [332, 96] width 18 height 9
click at [323, 113] on link "Get Deal" at bounding box center [332, 117] width 18 height 9
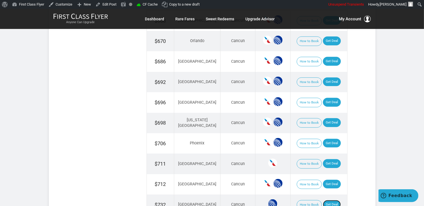
scroll to position [448, 0]
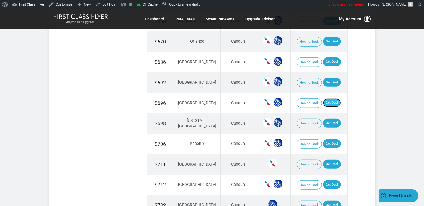
click at [331, 102] on link "Get Deal" at bounding box center [332, 103] width 18 height 9
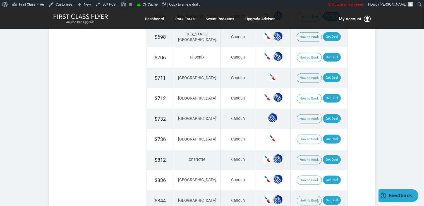
scroll to position [565, 0]
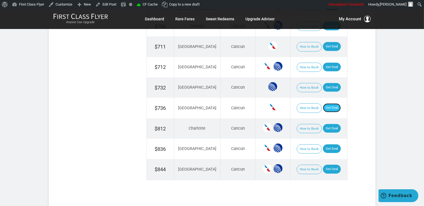
click at [325, 104] on link "Get Deal" at bounding box center [332, 108] width 18 height 9
click at [325, 124] on link "Get Deal" at bounding box center [332, 128] width 18 height 9
click at [331, 145] on link "Get Deal" at bounding box center [332, 149] width 18 height 9
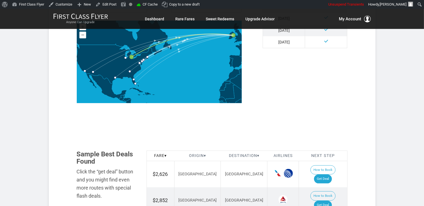
scroll to position [223, 0]
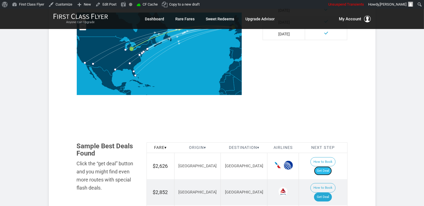
click at [331, 167] on link "Get Deal" at bounding box center [323, 171] width 18 height 9
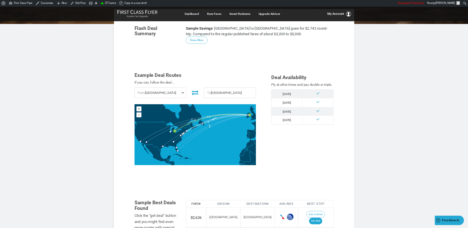
scroll to position [94, 0]
